Goal: Information Seeking & Learning: Find specific fact

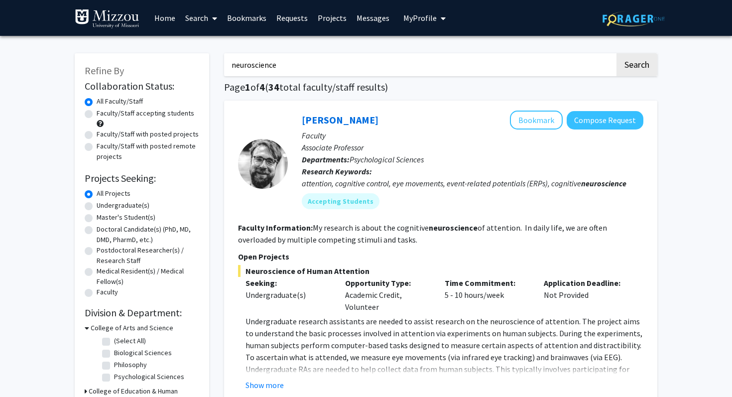
drag, startPoint x: 377, startPoint y: 72, endPoint x: 215, endPoint y: 51, distance: 163.6
click at [616, 53] on button "Search" at bounding box center [636, 64] width 41 height 23
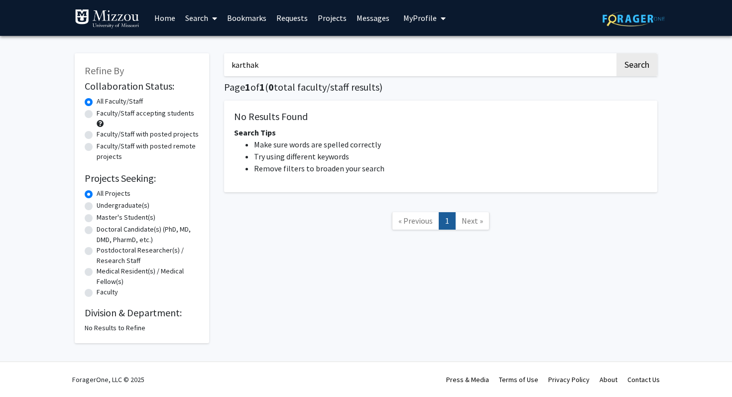
drag, startPoint x: 351, startPoint y: 76, endPoint x: 254, endPoint y: 69, distance: 97.8
click at [254, 69] on input "karthak" at bounding box center [419, 64] width 391 height 23
click at [253, 69] on input "karthak" at bounding box center [419, 64] width 391 height 23
type input "[PERSON_NAME]"
click at [616, 53] on button "Search" at bounding box center [636, 64] width 41 height 23
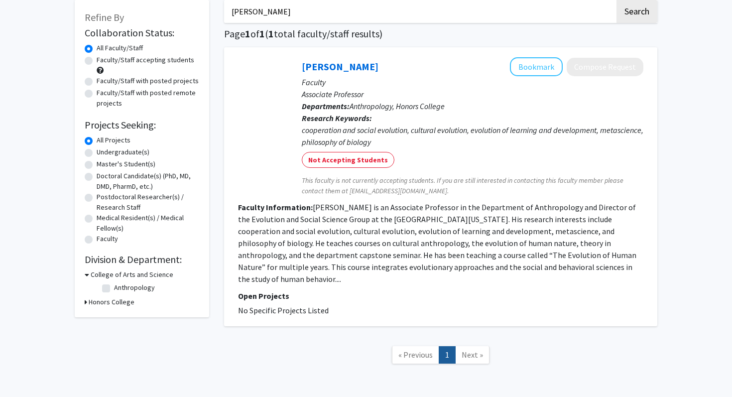
scroll to position [54, 0]
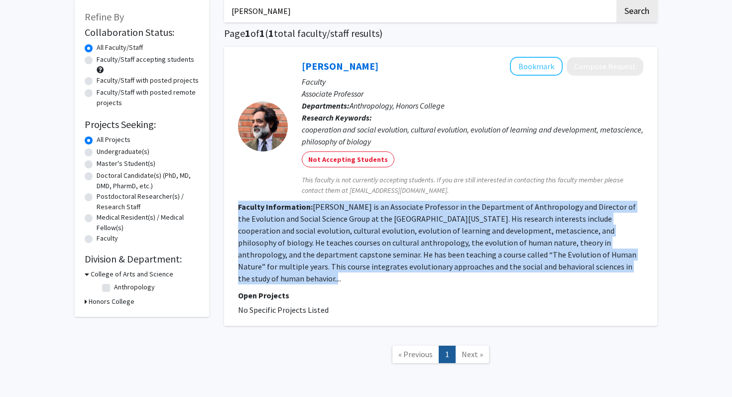
drag, startPoint x: 237, startPoint y: 204, endPoint x: 575, endPoint y: 268, distance: 343.5
click at [575, 268] on div "[PERSON_NAME] Bookmark Compose Request Faculty Associate Professor Departments:…" at bounding box center [440, 186] width 433 height 279
click at [575, 268] on section "Faculty Information: [PERSON_NAME] is an Associate Professor in the Department …" at bounding box center [440, 243] width 405 height 84
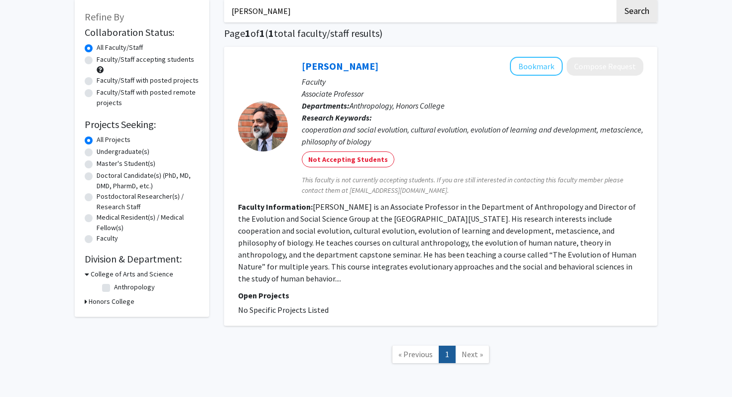
click at [244, 204] on b "Faculty Information:" at bounding box center [275, 207] width 75 height 10
click at [294, 214] on fg-read-more "[PERSON_NAME] is an Associate Professor in the Department of Anthropology and D…" at bounding box center [437, 243] width 398 height 82
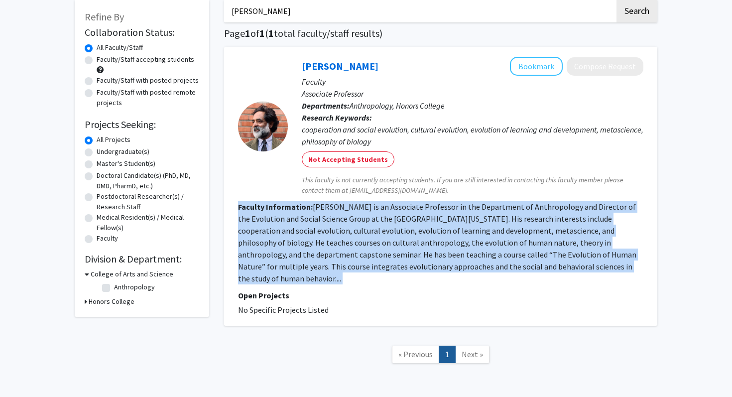
click at [294, 214] on fg-read-more "[PERSON_NAME] is an Associate Professor in the Department of Anthropology and D…" at bounding box center [437, 243] width 398 height 82
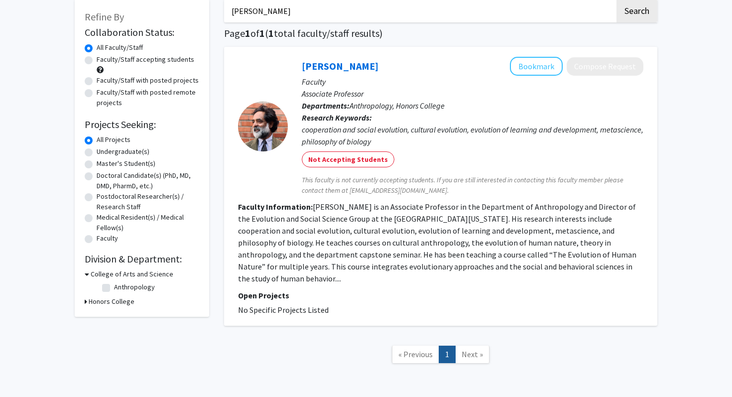
click at [287, 211] on b "Faculty Information:" at bounding box center [275, 207] width 75 height 10
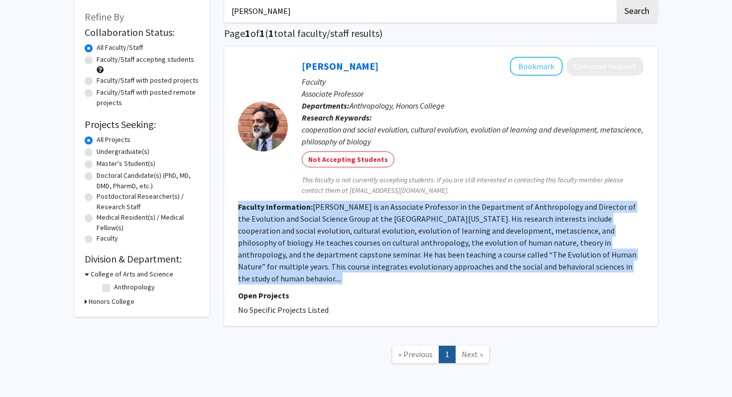
click at [287, 211] on b "Faculty Information:" at bounding box center [275, 207] width 75 height 10
click at [289, 214] on fg-read-more "[PERSON_NAME] is an Associate Professor in the Department of Anthropology and D…" at bounding box center [437, 243] width 398 height 82
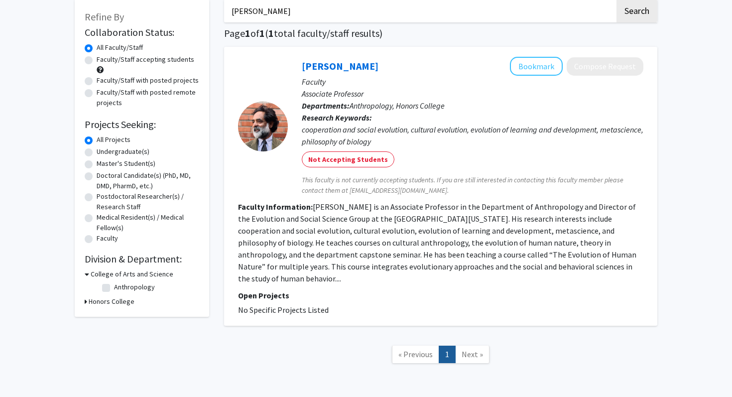
click at [369, 109] on span "Anthropology, Honors College" at bounding box center [397, 106] width 95 height 10
click at [365, 116] on b "Research Keywords:" at bounding box center [337, 118] width 70 height 10
click at [371, 243] on fg-read-more "[PERSON_NAME] is an Associate Professor in the Department of Anthropology and D…" at bounding box center [437, 243] width 398 height 82
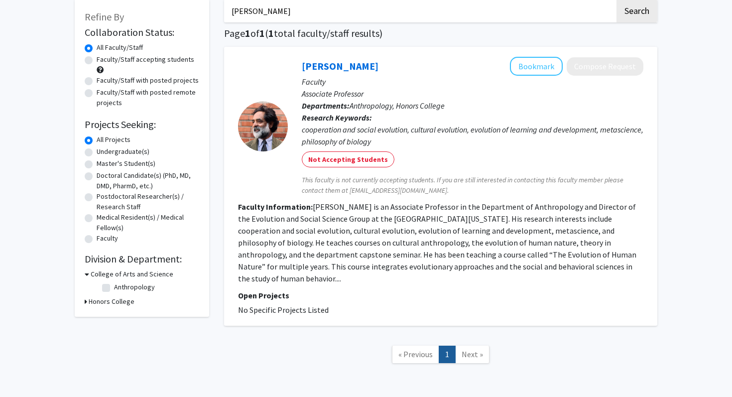
click at [371, 243] on fg-read-more "[PERSON_NAME] is an Associate Professor in the Department of Anthropology and D…" at bounding box center [437, 243] width 398 height 82
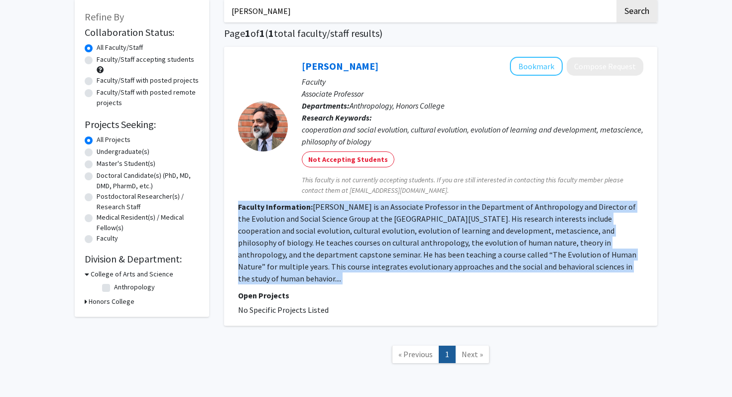
click at [360, 233] on fg-read-more "[PERSON_NAME] is an Associate Professor in the Department of Anthropology and D…" at bounding box center [437, 243] width 398 height 82
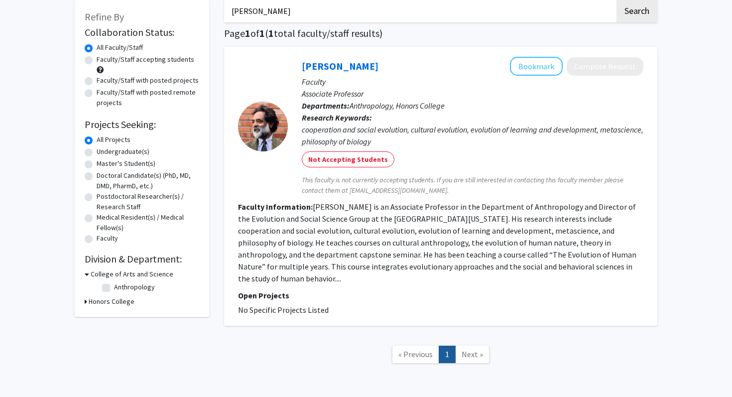
scroll to position [0, 0]
